Goal: Task Accomplishment & Management: Complete application form

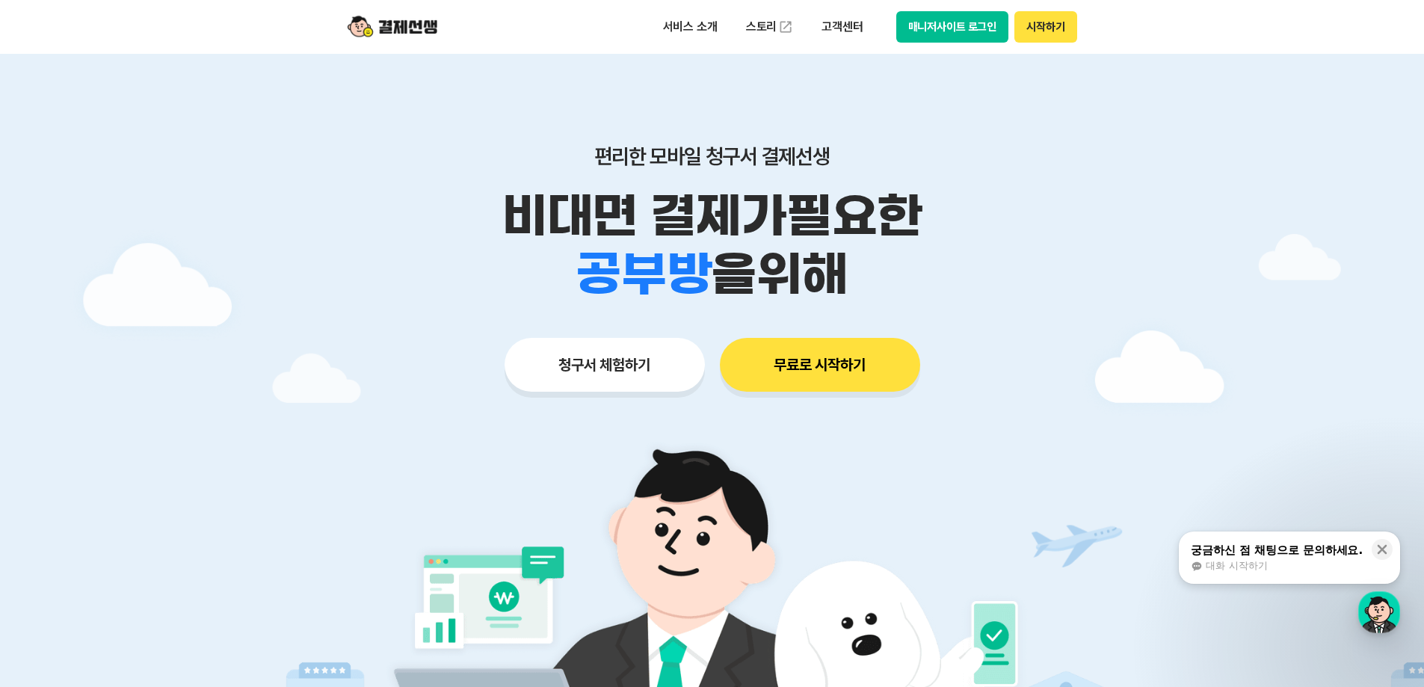
click at [663, 360] on button "청구서 체험하기" at bounding box center [605, 365] width 200 height 54
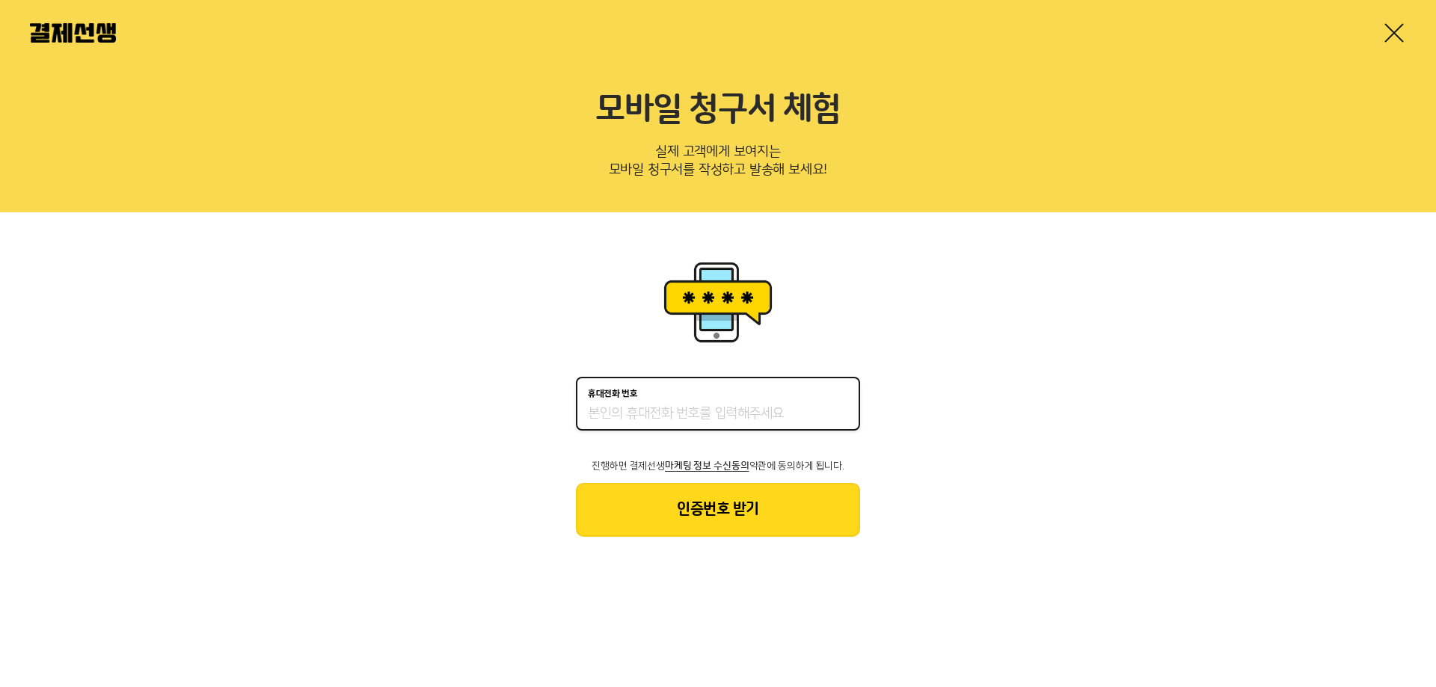
click at [642, 407] on input "휴대전화 번호" at bounding box center [718, 414] width 260 height 18
type input "01077076826"
click at [722, 523] on button "인증번호 받기" at bounding box center [718, 510] width 284 height 54
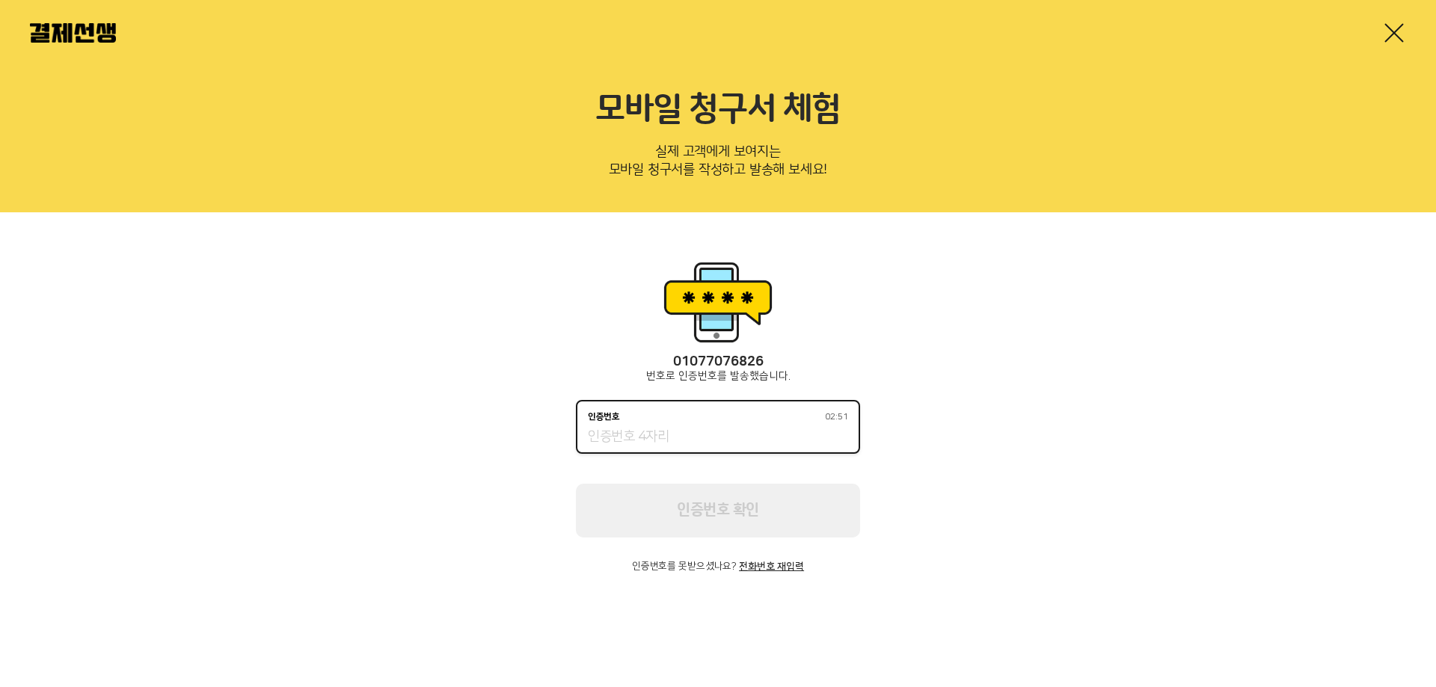
click at [598, 442] on input "인증번호 02:51" at bounding box center [718, 437] width 260 height 18
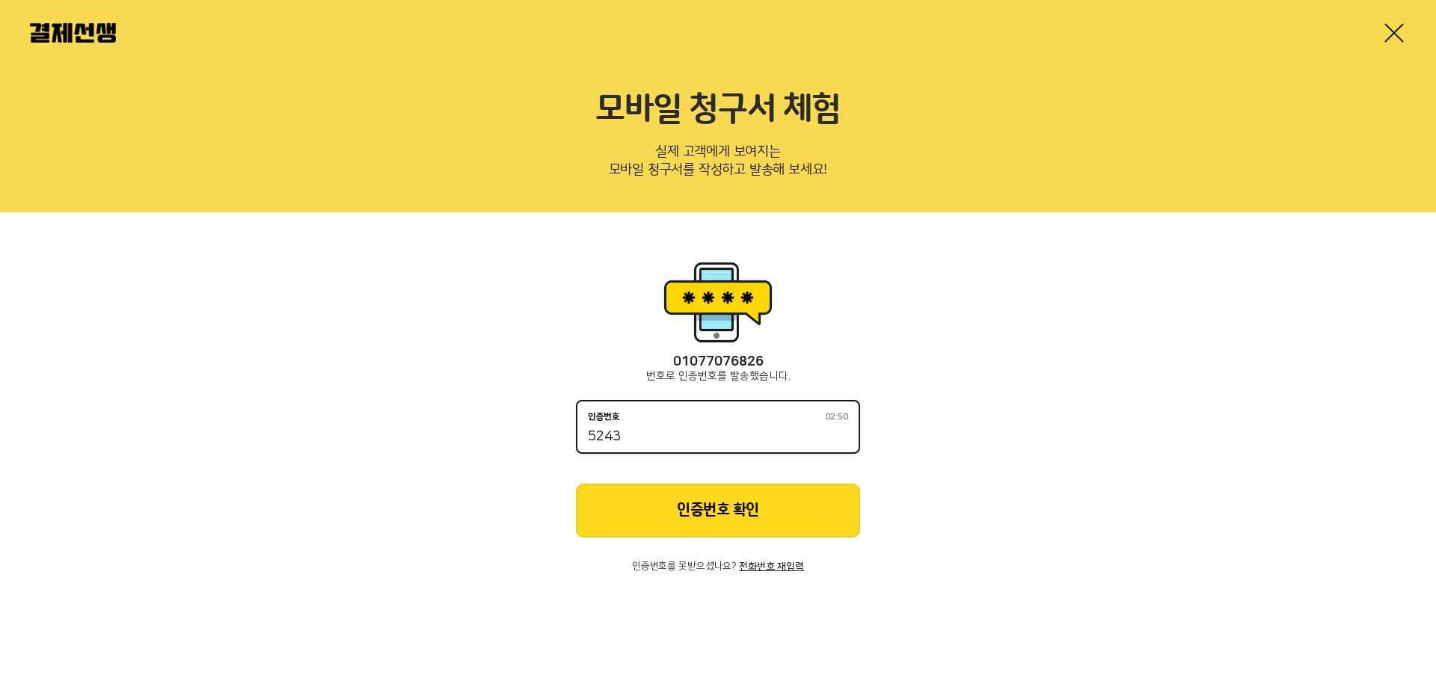
type input "5243"
click at [736, 503] on button "인증번호 확인" at bounding box center [718, 511] width 284 height 54
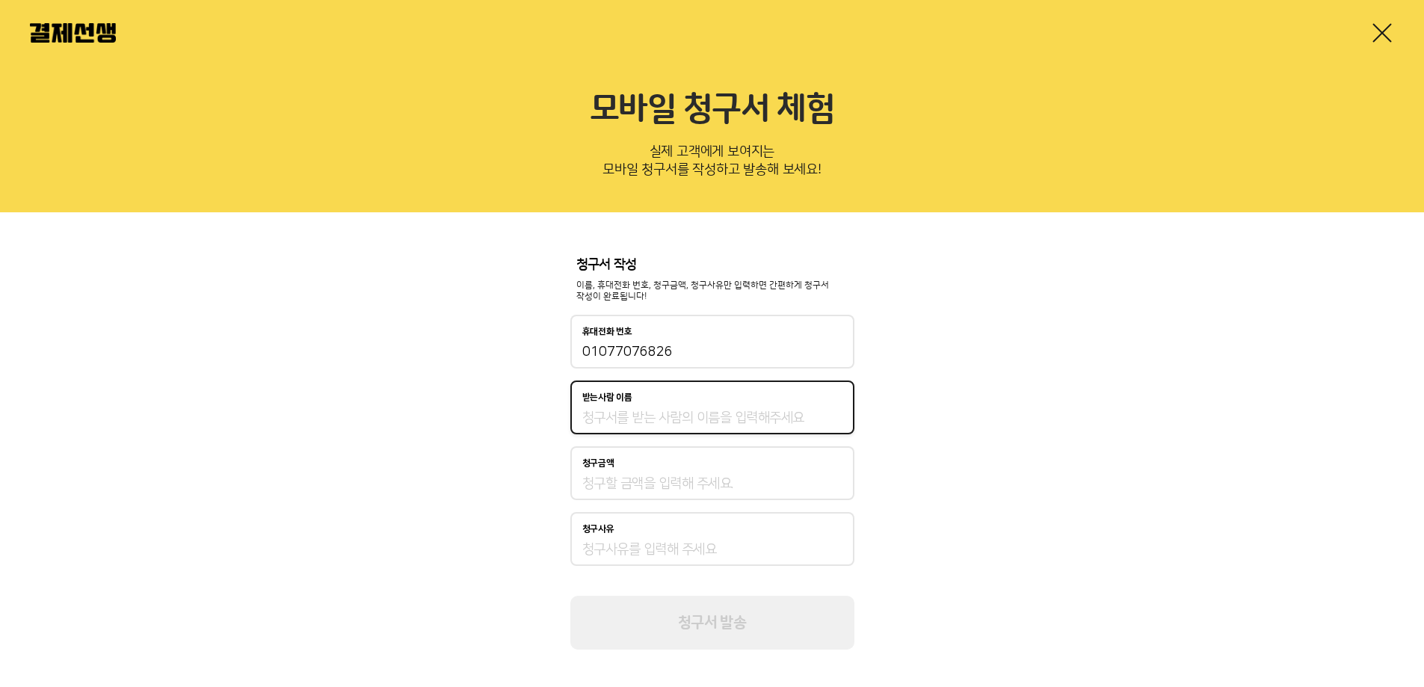
click at [681, 422] on input "받는사람 이름" at bounding box center [712, 418] width 260 height 18
type input "양경아"
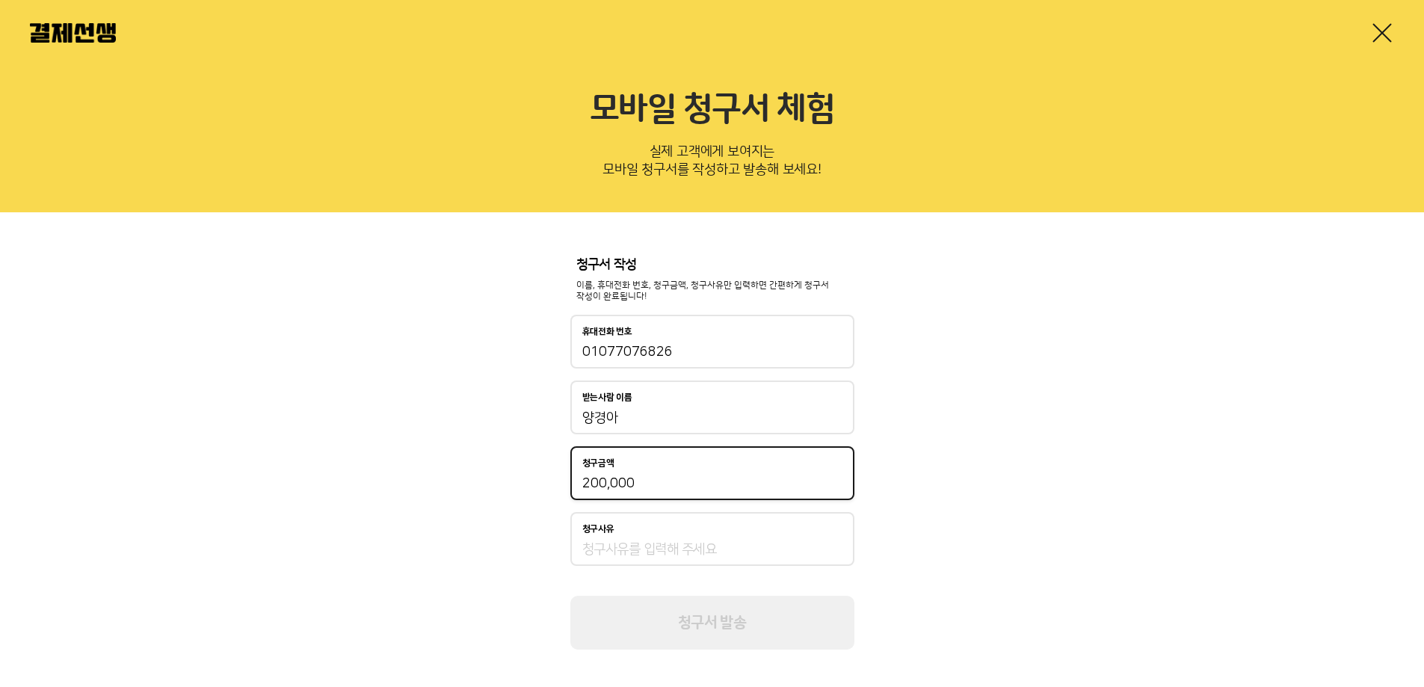
type input "200,000"
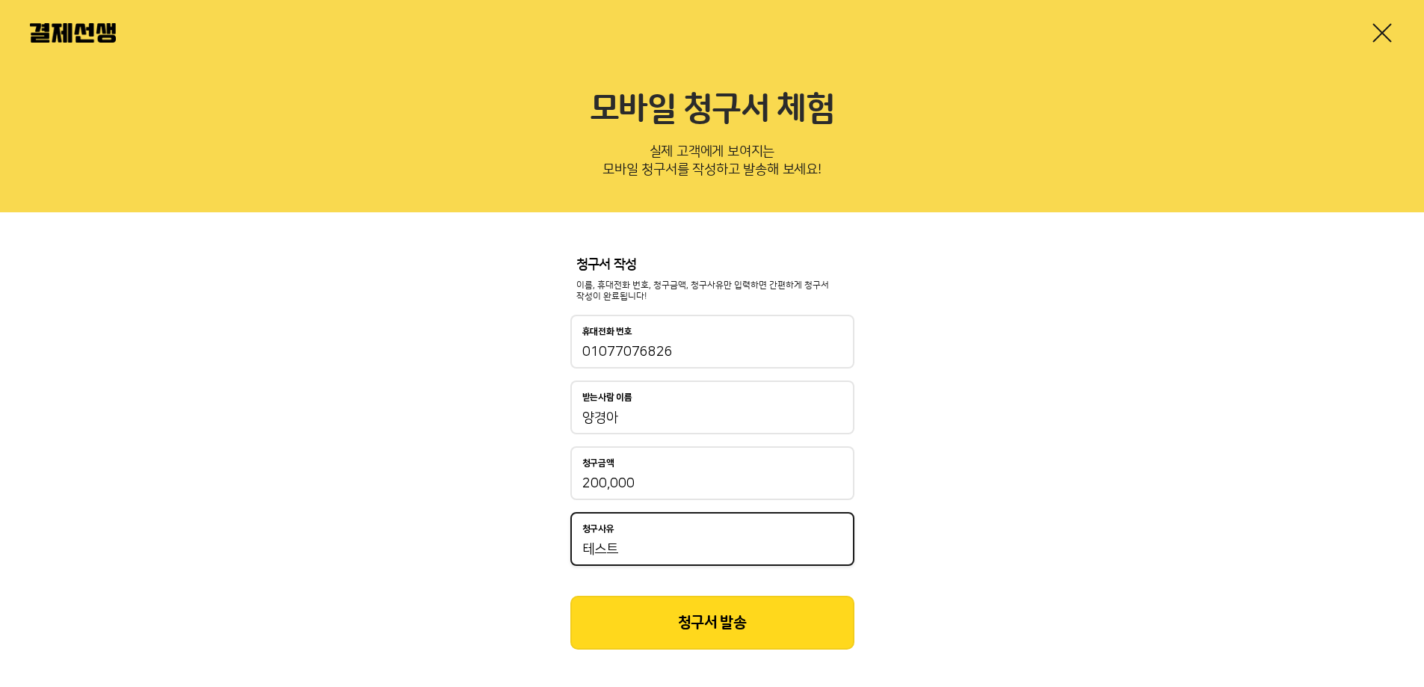
type input "테스트"
click at [702, 628] on button "청구서 발송" at bounding box center [713, 623] width 284 height 54
